Goal: Entertainment & Leisure: Browse casually

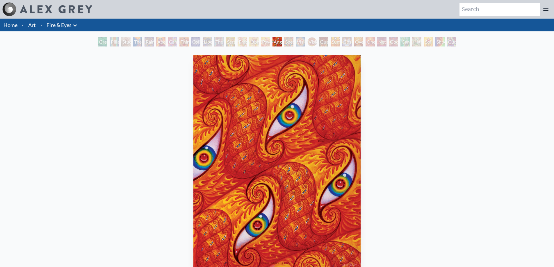
scroll to position [29, 0]
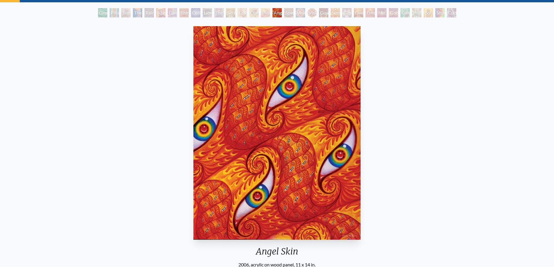
click at [311, 139] on img "16 / 31" at bounding box center [276, 133] width 167 height 214
click at [341, 139] on img "16 / 31" at bounding box center [276, 133] width 167 height 214
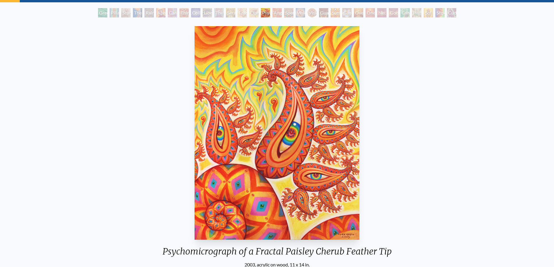
click at [523, 130] on div "Psychomicrograph of a Fractal Paisley Cherub Feather Tip 2003, acrylic on wood,…" at bounding box center [277, 167] width 544 height 286
click at [544, 131] on div "Psychomicrograph of a Fractal Paisley Cherub Feather Tip 2003, acrylic on wood,…" at bounding box center [277, 167] width 544 height 286
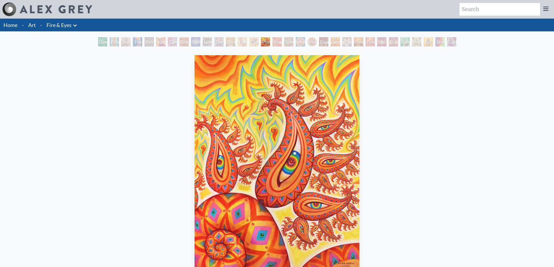
click at [508, 138] on div "Psychomicrograph of a Fractal Paisley Cherub Feather Tip 2003, acrylic on wood,…" at bounding box center [277, 196] width 544 height 286
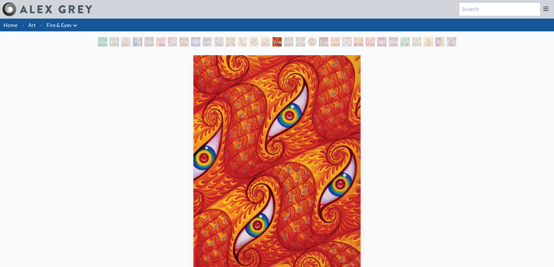
click at [507, 143] on div "Angel Skin 2006, acrylic on wood panel, 11 x 14 in. Visit the CoSM Shop" at bounding box center [277, 196] width 544 height 286
click at [503, 149] on div "Angel Skin 2006, acrylic on wood panel, 11 x 14 in. Visit the CoSM Shop" at bounding box center [277, 196] width 544 height 286
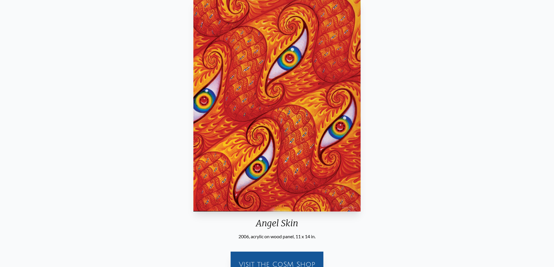
scroll to position [58, 0]
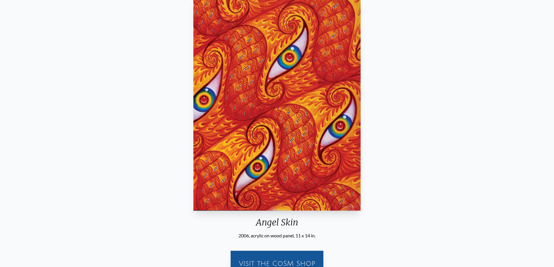
click at [553, 113] on div "Angel Skin 2006, acrylic on wood panel, 11 x 14 in. Visit the CoSM Shop" at bounding box center [277, 138] width 554 height 296
click at [528, 96] on div "Angel Skin 2006, acrylic on wood panel, 11 x 14 in. Visit the CoSM Shop" at bounding box center [277, 138] width 544 height 286
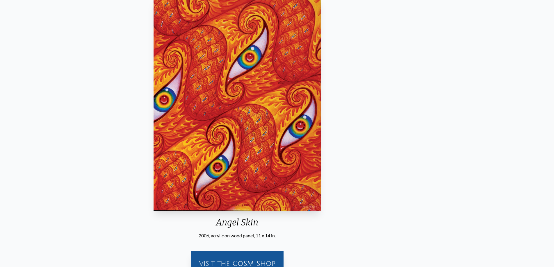
click at [61, 107] on div "Angel Skin 2006, acrylic on wood panel, 11 x 14 in. Visit the CoSM Shop" at bounding box center [237, 138] width 544 height 286
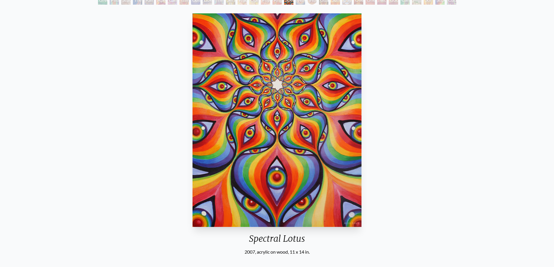
scroll to position [29, 0]
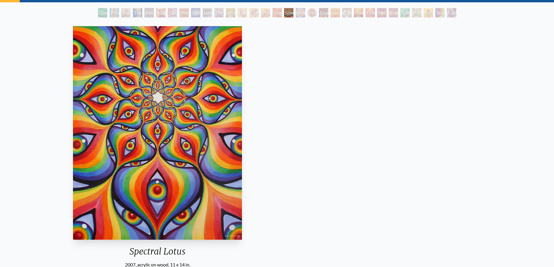
click at [103, 119] on div "Spectral Lotus 2007, acrylic on wood, 11 x 14 in. Visit the CoSM Shop" at bounding box center [157, 167] width 544 height 286
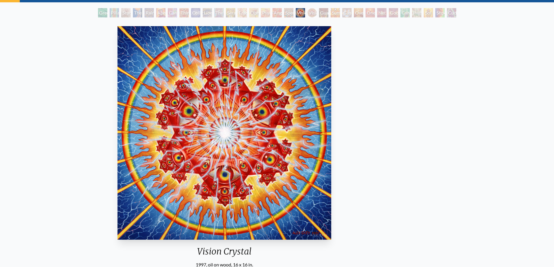
click at [163, 130] on div "Vision Crystal 1997, oil on wood, 16 x 16 in. Visit the CoSM Shop Bundle & Save…" at bounding box center [224, 232] width 544 height 417
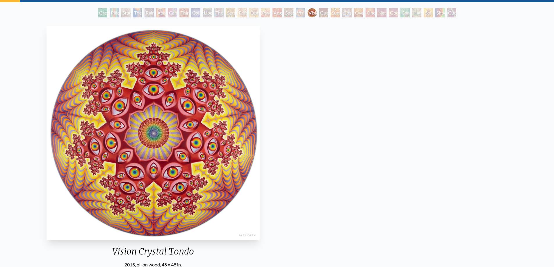
click at [133, 128] on img "19 / 31" at bounding box center [153, 133] width 213 height 214
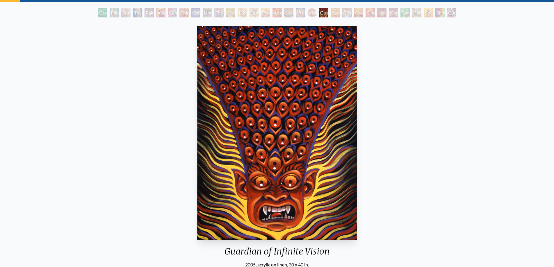
click at [41, 93] on div "Guardian of Infinite Vision 2005, acrylic on linen, 30 x 40 in. Visit the CoSM …" at bounding box center [277, 167] width 544 height 286
